Goal: Check status: Check status

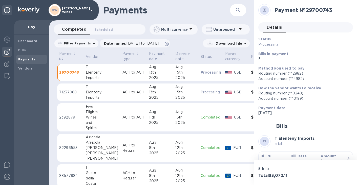
click at [175, 89] on div "Aug" at bounding box center [185, 86] width 21 height 5
click at [186, 76] on div "2025" at bounding box center [185, 77] width 21 height 5
click at [93, 73] on div "Elenteny" at bounding box center [102, 72] width 33 height 5
click at [189, 92] on td "[DATE]" at bounding box center [185, 92] width 25 height 18
click at [21, 61] on b "Payments" at bounding box center [26, 59] width 17 height 4
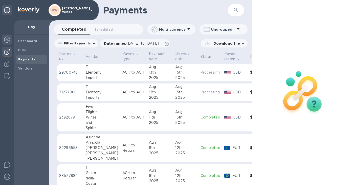
click at [5, 37] on img at bounding box center [7, 39] width 6 height 6
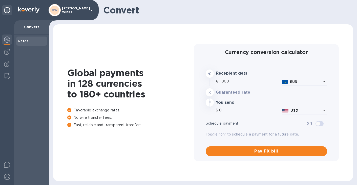
type input "1,167.6"
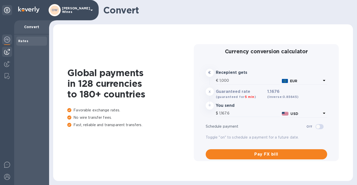
click at [7, 52] on img at bounding box center [7, 52] width 6 height 6
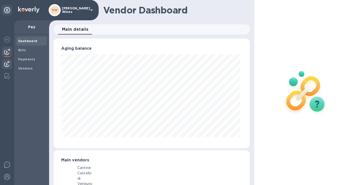
scroll to position [109, 194]
click at [21, 52] on span "Bills" at bounding box center [22, 50] width 8 height 5
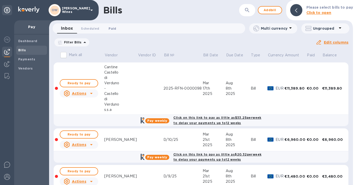
click at [112, 29] on span "Paid 0" at bounding box center [113, 28] width 8 height 5
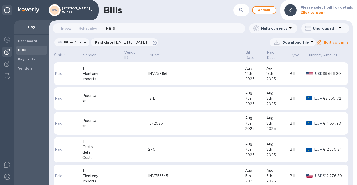
click at [124, 72] on td at bounding box center [136, 73] width 24 height 23
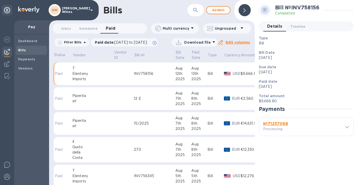
click at [278, 123] on b "№ 71237068" at bounding box center [275, 123] width 25 height 5
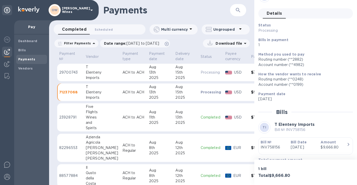
scroll to position [32, 0]
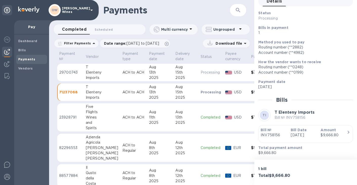
click at [267, 128] on b "Bill №" at bounding box center [266, 130] width 11 height 4
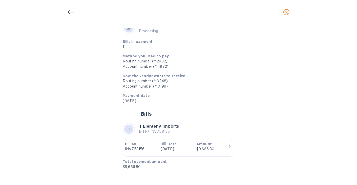
scroll to position [0, 0]
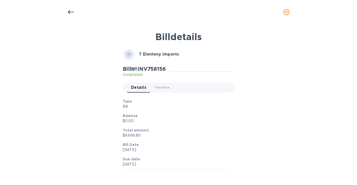
click at [288, 15] on button "close" at bounding box center [286, 12] width 12 height 12
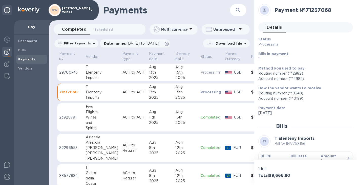
click at [89, 117] on div "Wines" at bounding box center [102, 116] width 33 height 5
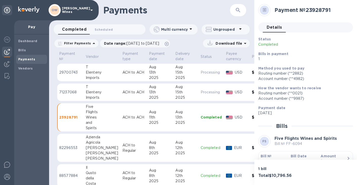
click at [97, 72] on div "Elenteny" at bounding box center [102, 72] width 33 height 5
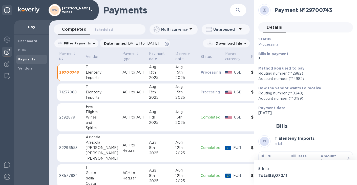
click at [66, 71] on p "29700743" at bounding box center [70, 72] width 23 height 5
click at [19, 45] on div "Dashboard" at bounding box center [31, 40] width 31 height 9
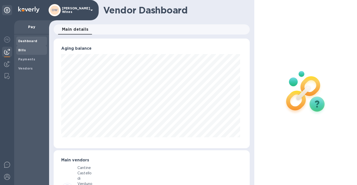
scroll to position [109, 194]
click at [25, 50] on b "Bills" at bounding box center [22, 50] width 8 height 4
